Goal: Register for event/course

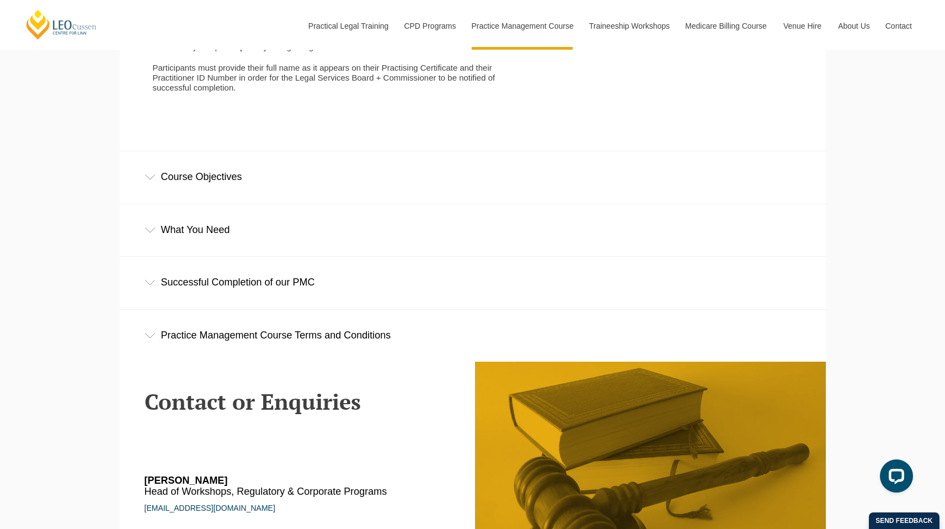
scroll to position [2159, 0]
click at [180, 209] on div "What You Need" at bounding box center [473, 229] width 706 height 51
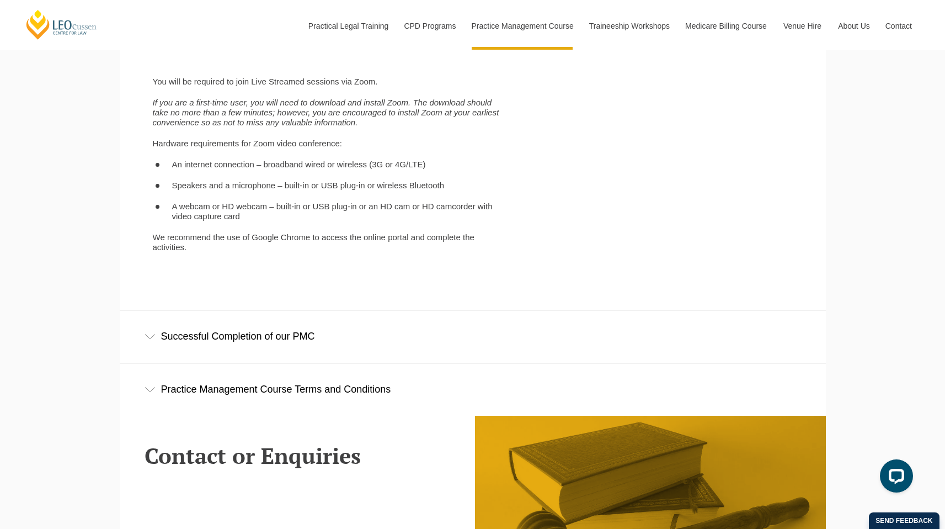
scroll to position [2347, 0]
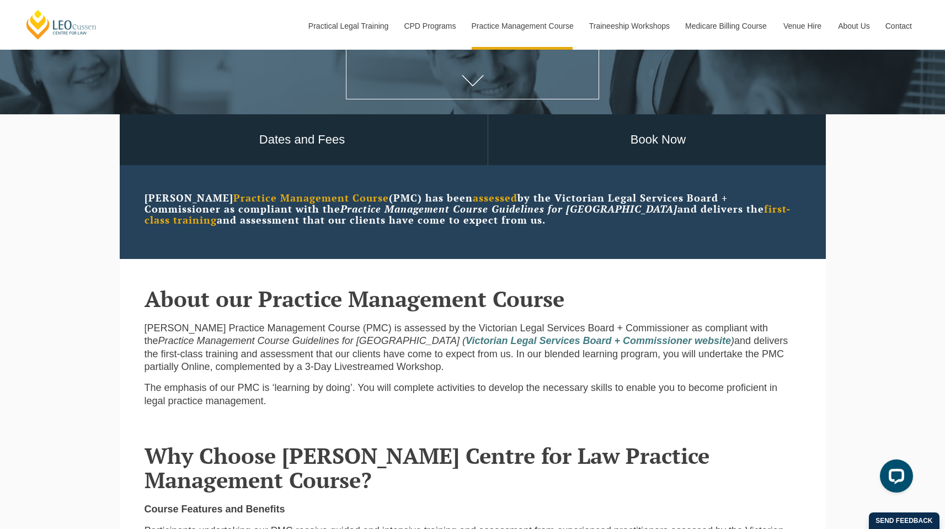
scroll to position [260, 0]
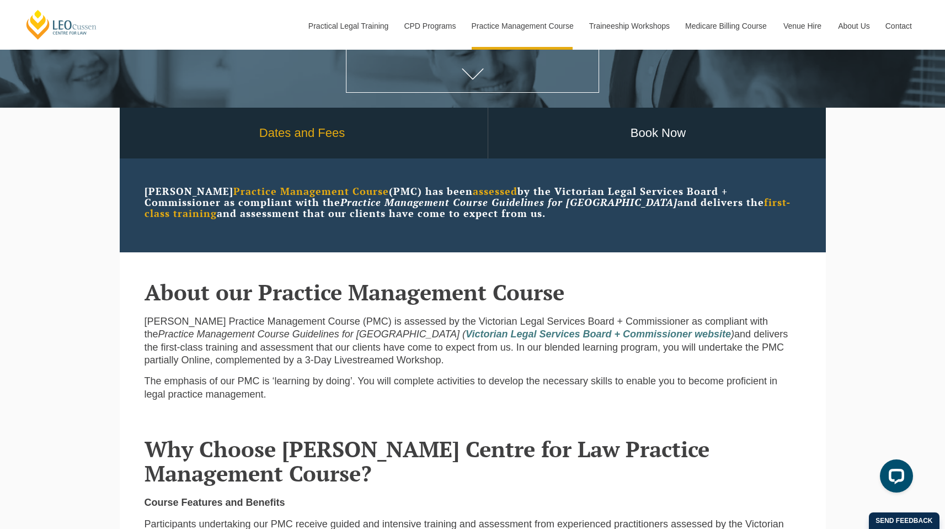
click at [324, 137] on link "Dates and Fees" at bounding box center [302, 133] width 371 height 51
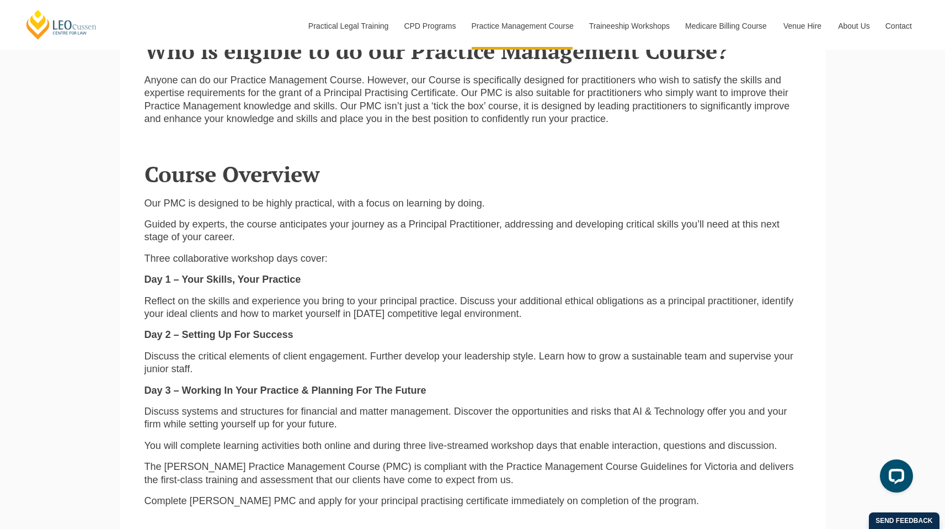
scroll to position [1056, 0]
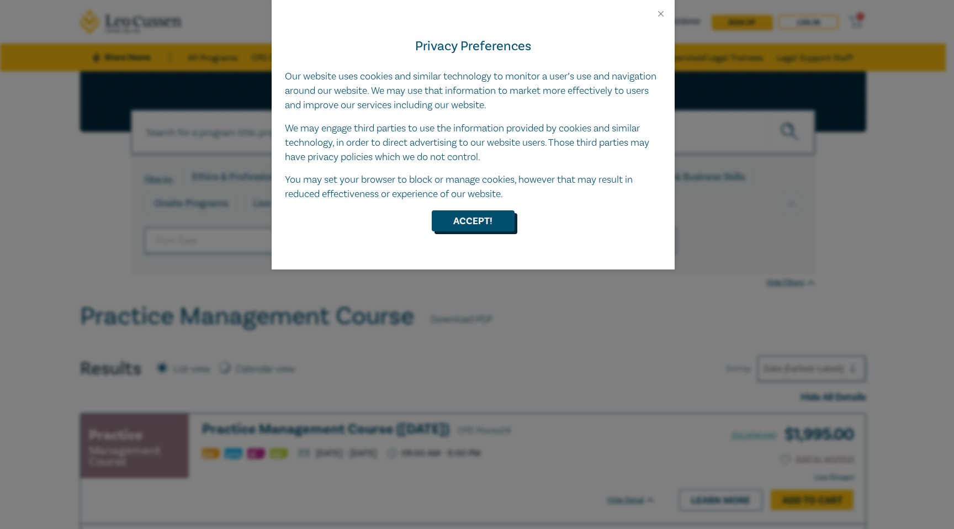
click at [472, 222] on button "Accept!" at bounding box center [473, 220] width 83 height 21
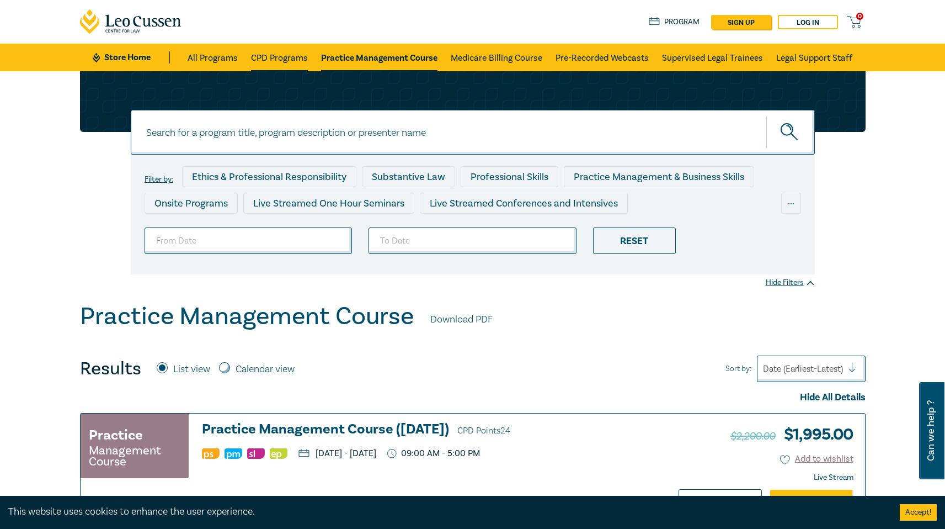
click at [277, 60] on link "CPD Programs" at bounding box center [279, 58] width 57 height 28
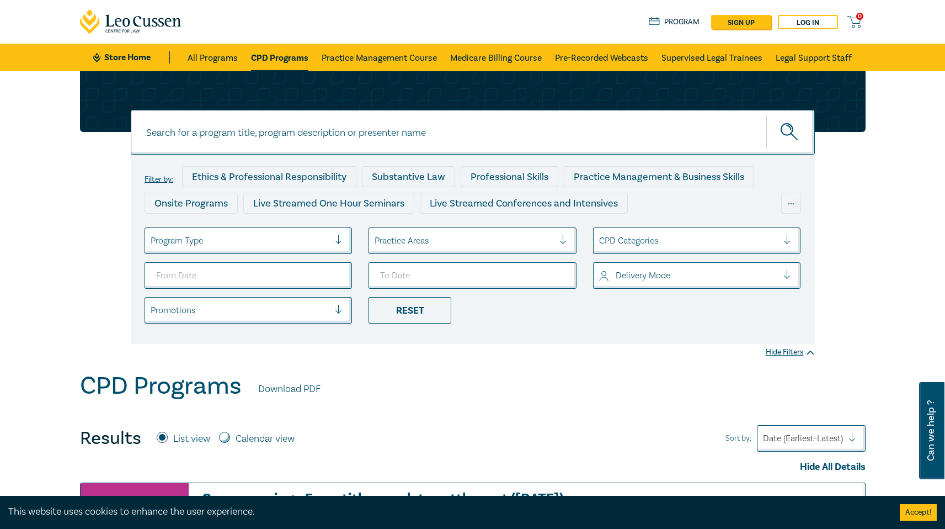
click at [65, 258] on div "Filter by: Ethics & Professional Responsibility Substantive Law Professional Sk…" at bounding box center [472, 221] width 945 height 300
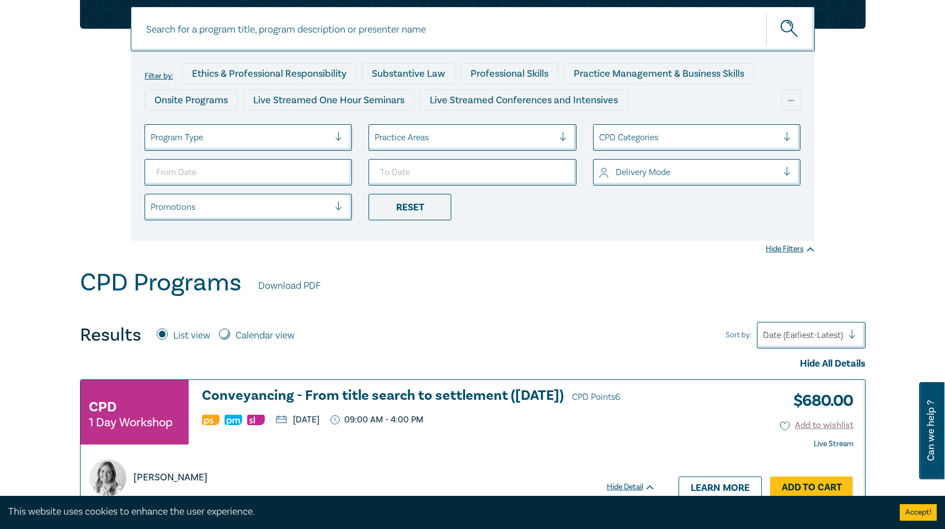
scroll to position [79, 0]
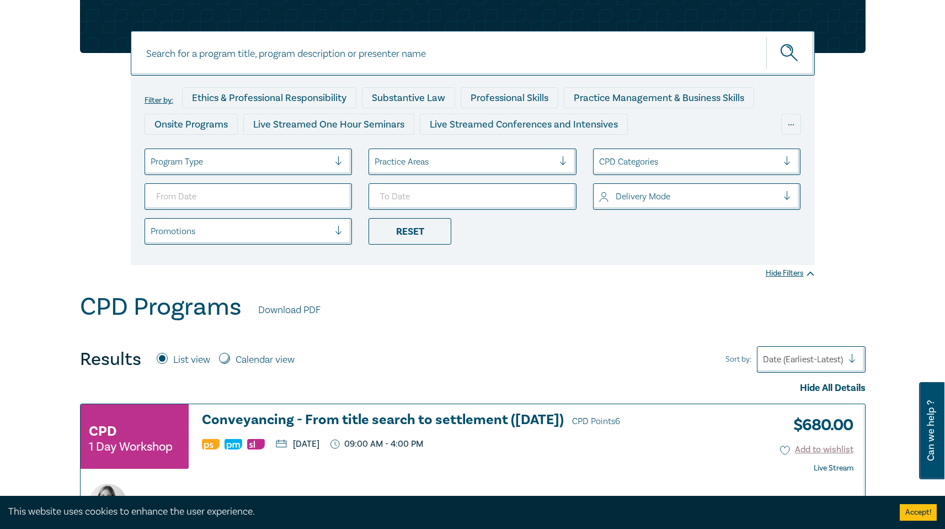
click at [901, 236] on div "Filter by: Ethics & Professional Responsibility Substantive Law Professional Sk…" at bounding box center [472, 142] width 945 height 300
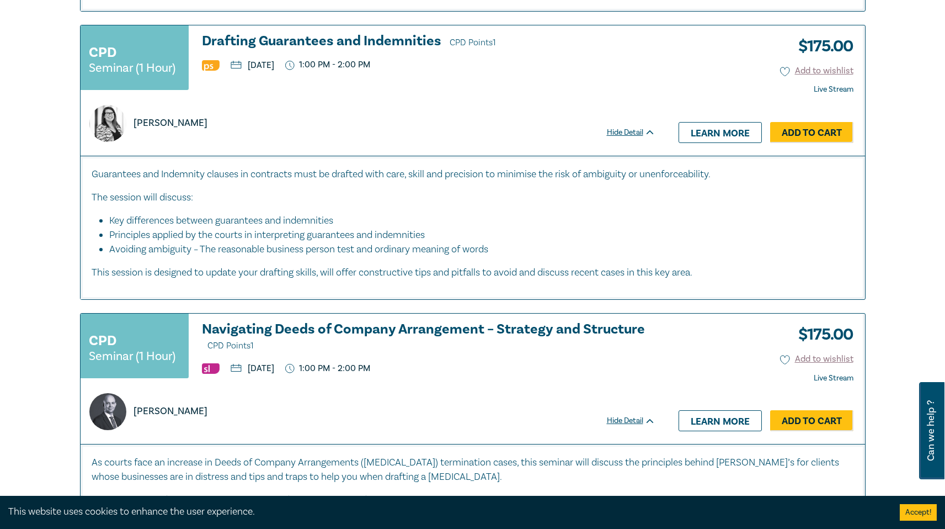
scroll to position [4123, 0]
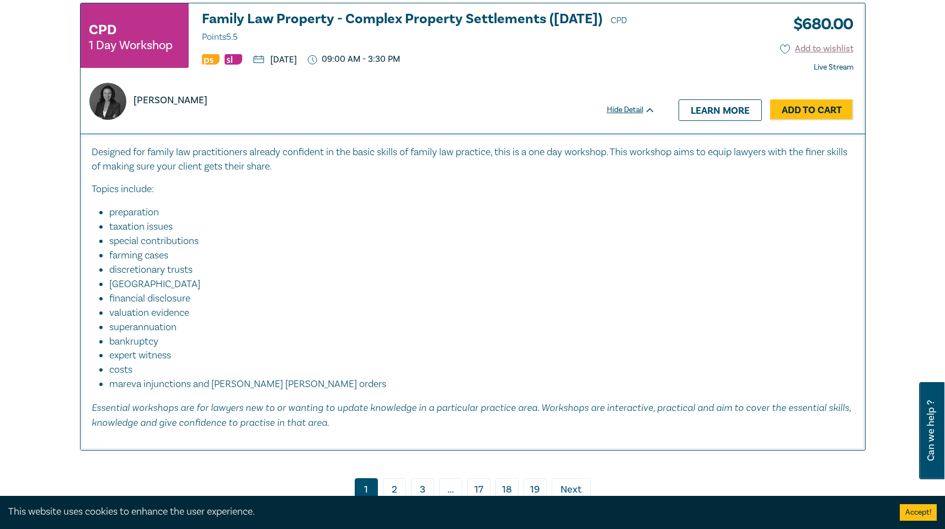
scroll to position [4717, 0]
